Goal: Task Accomplishment & Management: Manage account settings

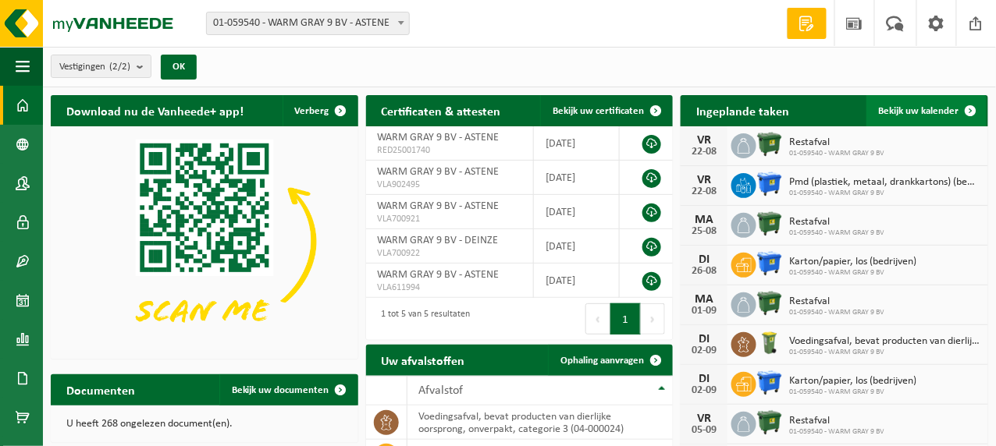
click at [914, 107] on span "Bekijk uw kalender" at bounding box center [918, 111] width 80 height 10
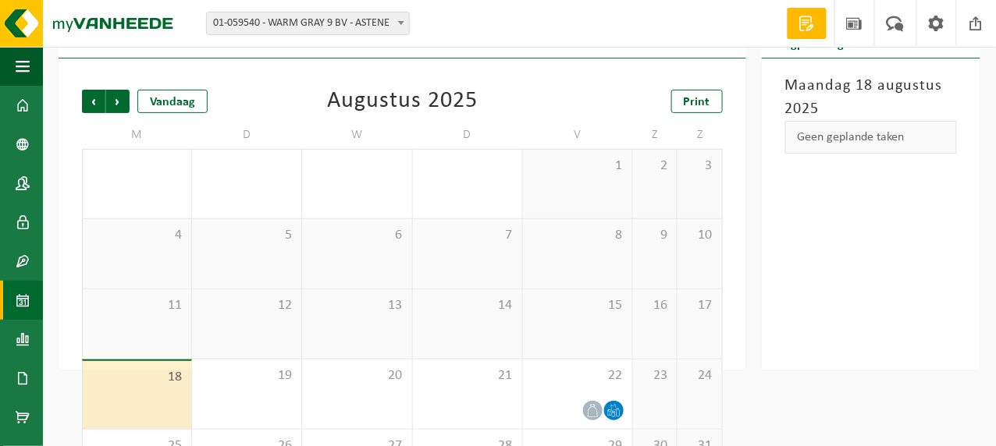
scroll to position [136, 0]
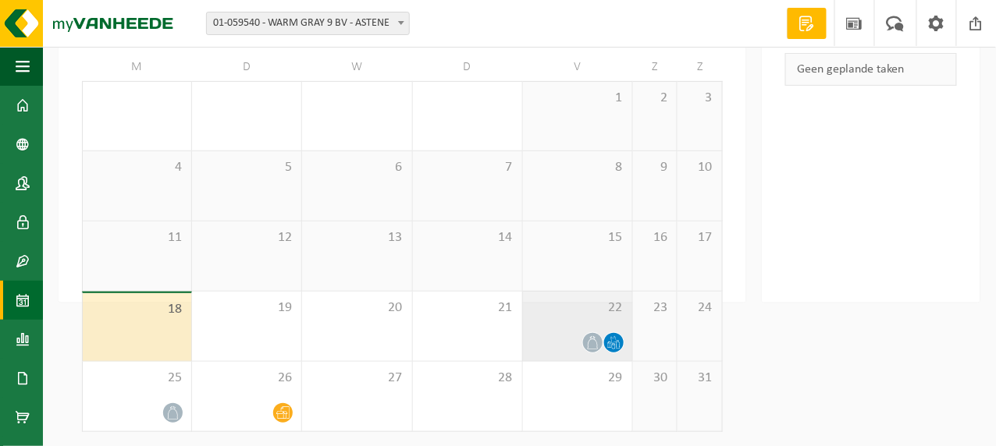
click at [589, 339] on icon at bounding box center [592, 342] width 13 height 13
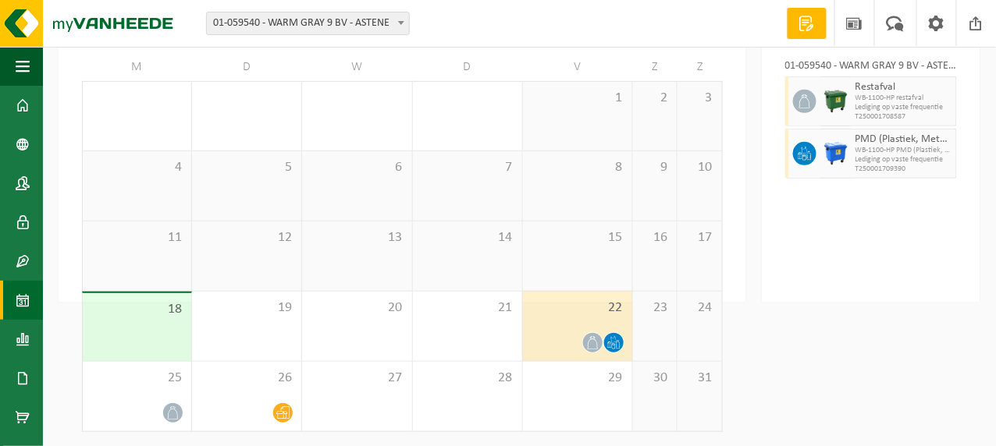
scroll to position [0, 0]
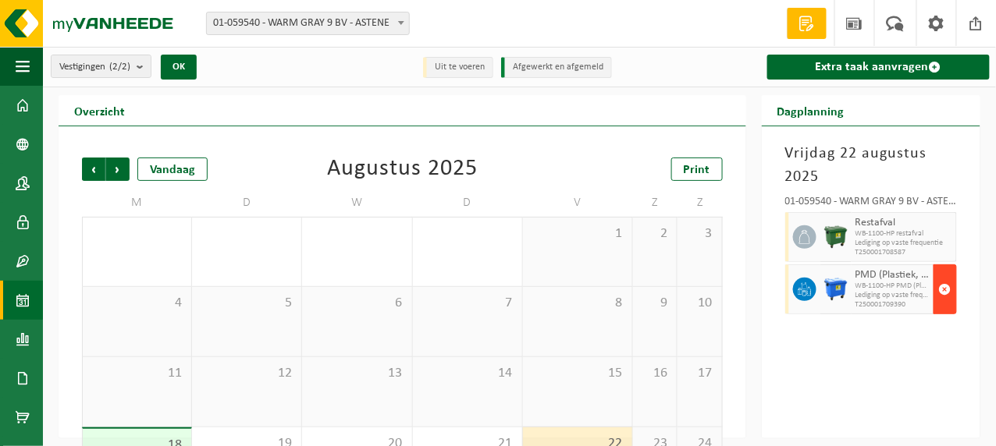
click at [947, 282] on span "button" at bounding box center [945, 289] width 12 height 31
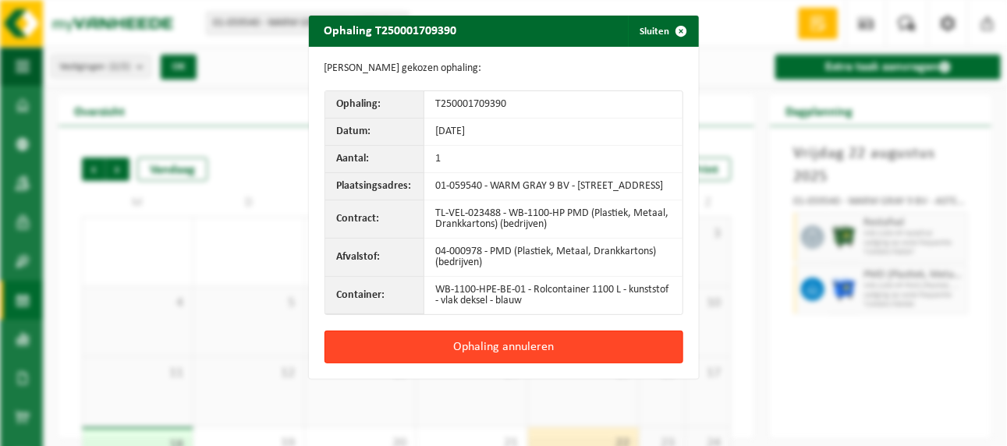
click at [494, 357] on button "Ophaling annuleren" at bounding box center [504, 347] width 359 height 33
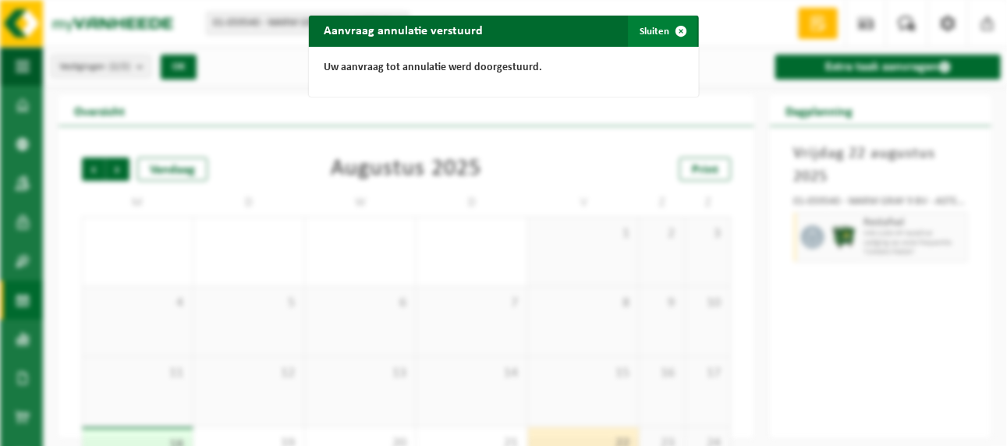
click at [652, 29] on button "Sluiten" at bounding box center [662, 31] width 69 height 31
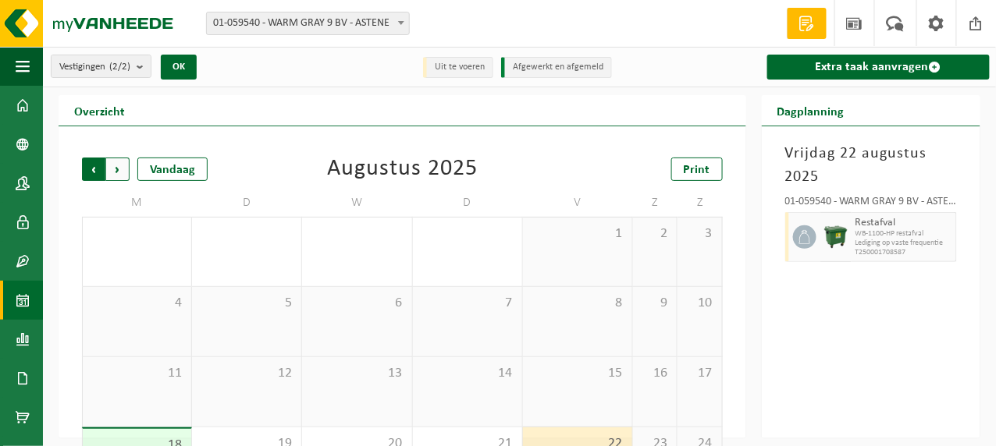
click at [118, 168] on span "Volgende" at bounding box center [117, 169] width 23 height 23
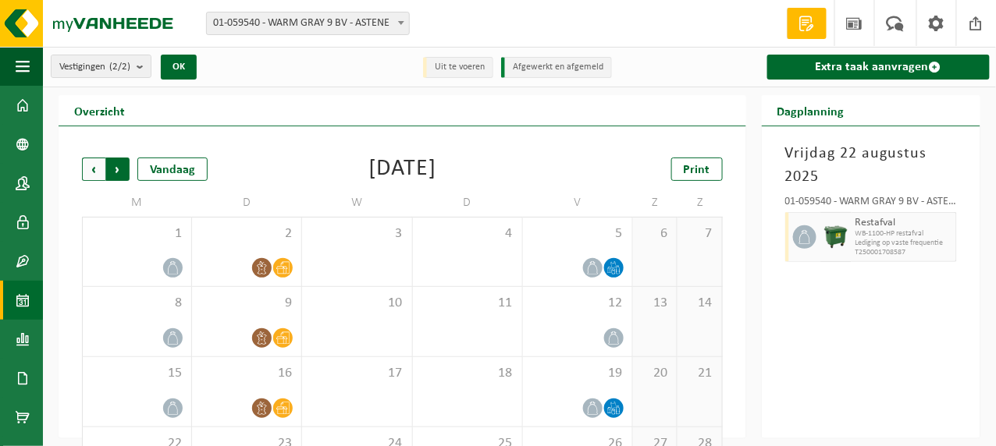
click at [92, 167] on span "Vorige" at bounding box center [93, 169] width 23 height 23
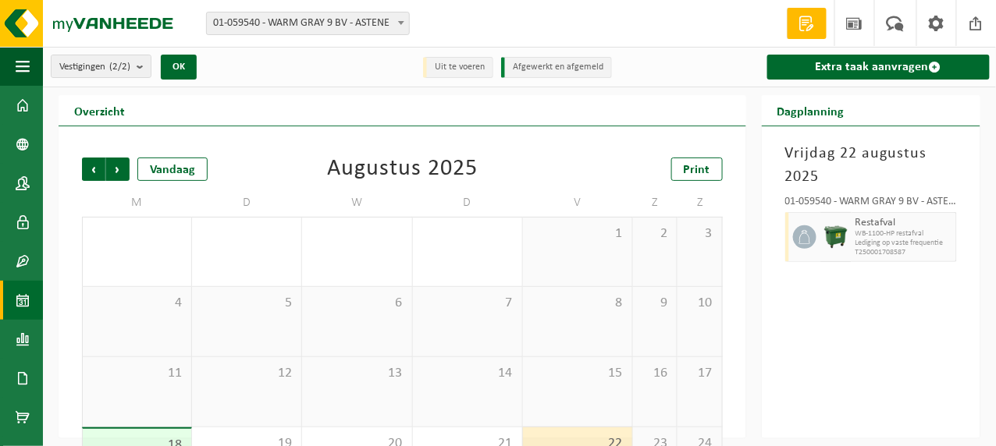
scroll to position [136, 0]
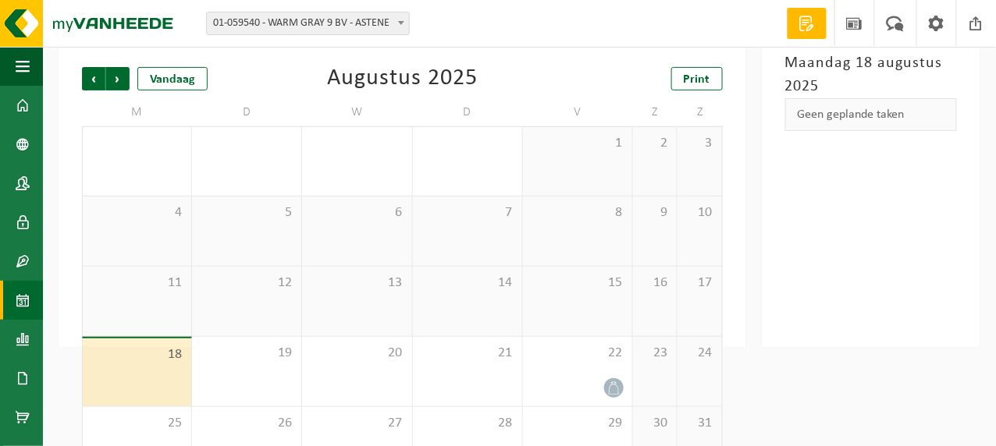
scroll to position [136, 0]
